Goal: Information Seeking & Learning: Learn about a topic

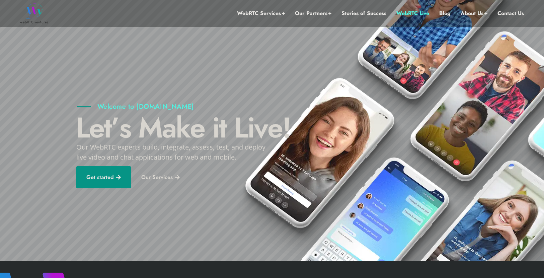
click at [411, 13] on link "WebRTC Live" at bounding box center [413, 13] width 33 height 27
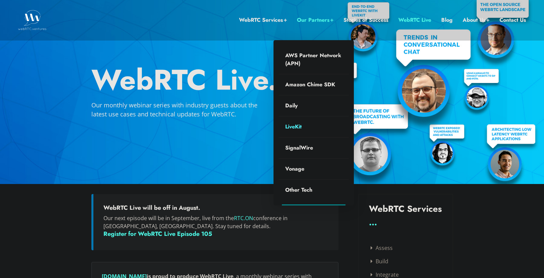
click at [293, 126] on link "LiveKit" at bounding box center [314, 127] width 70 height 21
click at [293, 105] on link "Daily" at bounding box center [314, 105] width 70 height 21
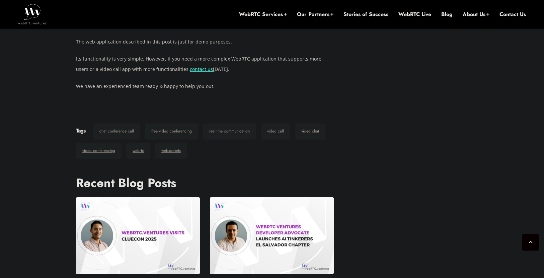
scroll to position [1448, 0]
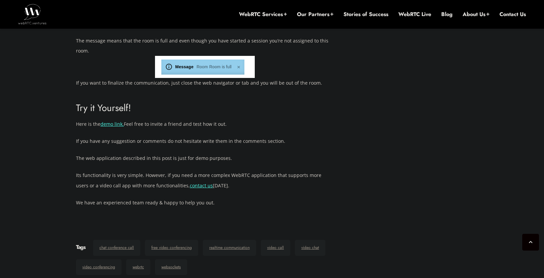
click at [116, 121] on link "demo link." at bounding box center [111, 124] width 23 height 6
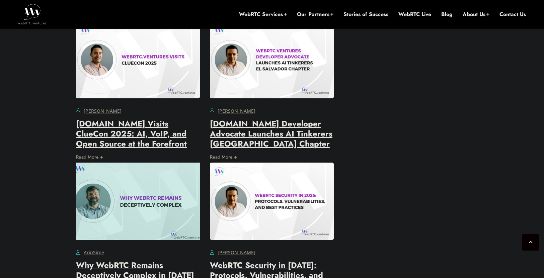
scroll to position [1754, 0]
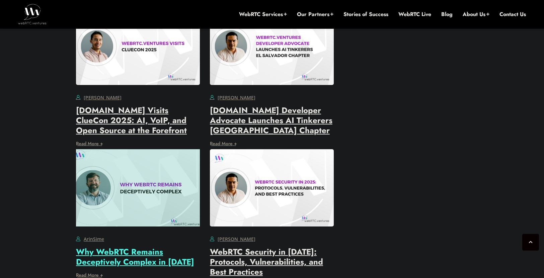
click at [140, 246] on link "Why WebRTC Remains Deceptively Complex in [DATE]" at bounding box center [135, 257] width 118 height 22
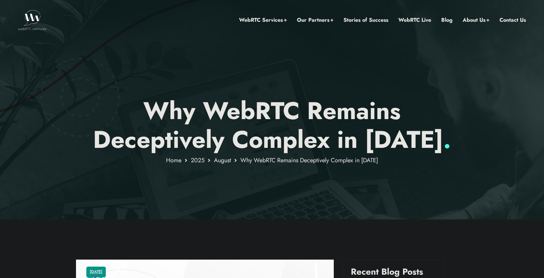
scroll to position [235, 0]
